Goal: Check status

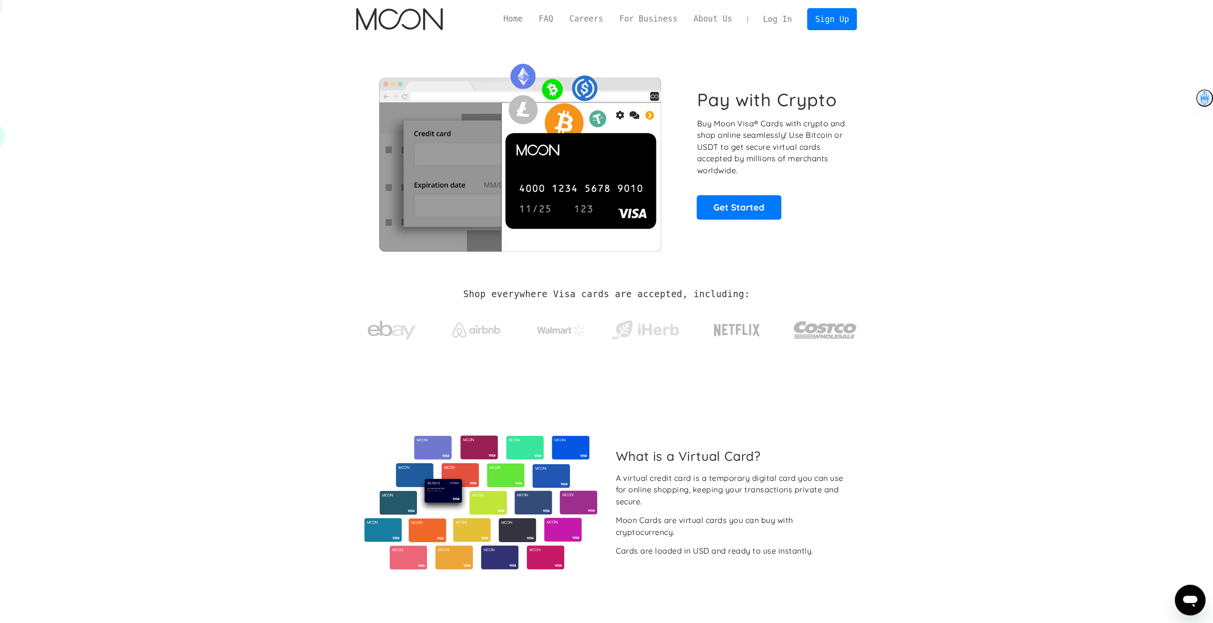
click at [782, 20] on link "Log In" at bounding box center [777, 19] width 45 height 21
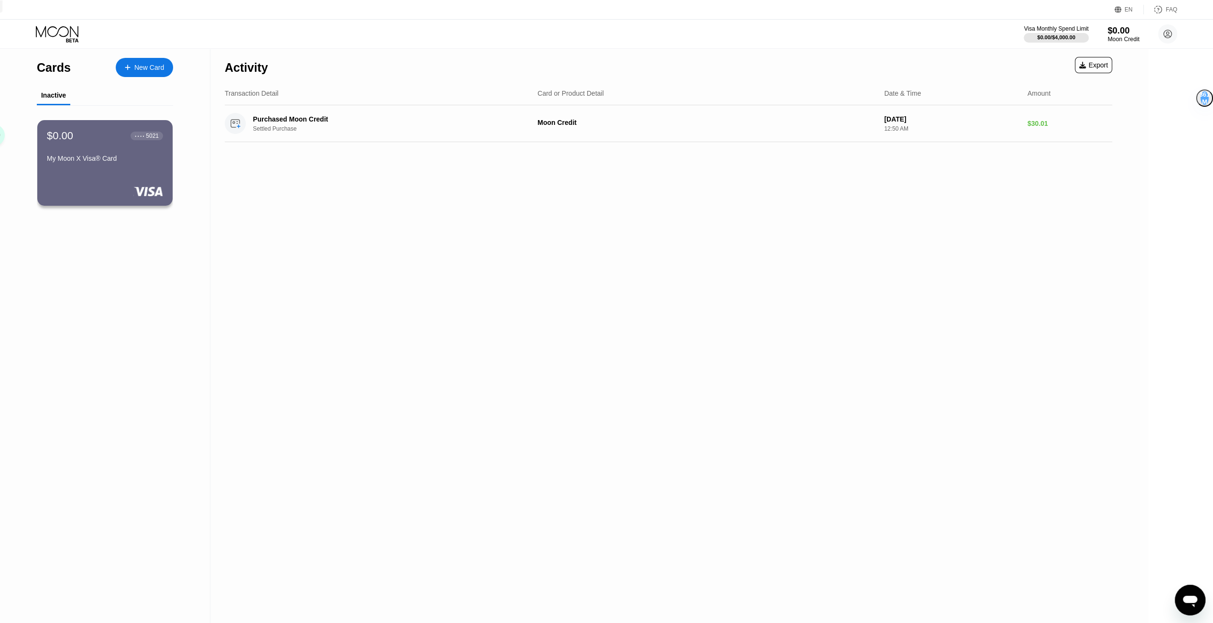
click at [1121, 29] on div "$0.00" at bounding box center [1124, 30] width 32 height 10
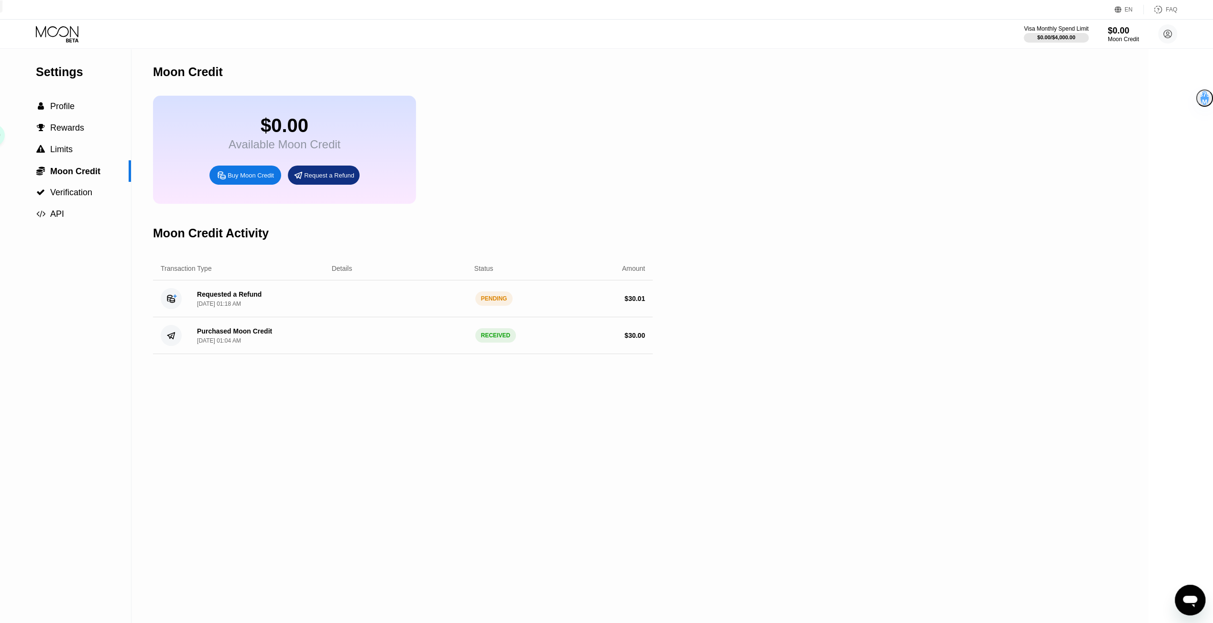
click at [218, 307] on div "Aug 21, 2025, 01:18 AM" at bounding box center [219, 303] width 44 height 7
click at [219, 307] on div "Aug 21, 2025, 01:18 AM" at bounding box center [219, 303] width 44 height 7
click at [232, 298] on div "Requested a Refund" at bounding box center [229, 294] width 65 height 8
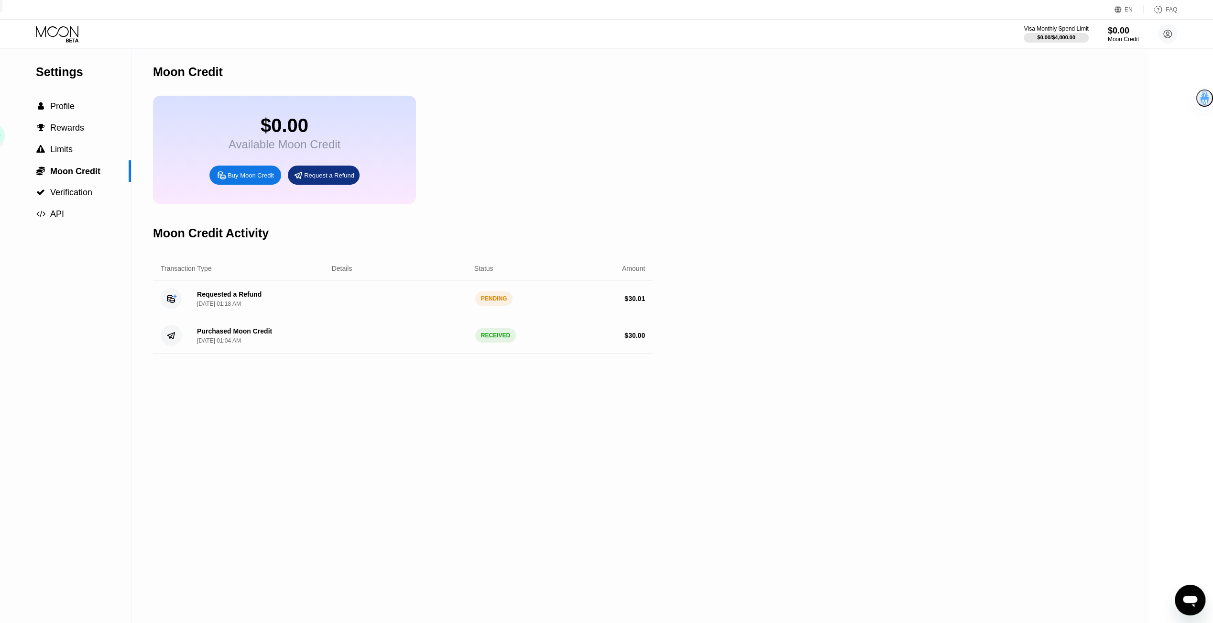
drag, startPoint x: 199, startPoint y: 286, endPoint x: 301, endPoint y: 287, distance: 102.3
click at [200, 280] on div "Transaction Type Details Status Amount" at bounding box center [403, 268] width 500 height 23
click at [413, 298] on div "Requested a Refund Aug 21, 2025, 01:18 AM PENDING $ 30.01" at bounding box center [403, 298] width 500 height 37
click at [486, 306] on div "PENDING" at bounding box center [494, 298] width 38 height 14
